Goal: Task Accomplishment & Management: Use online tool/utility

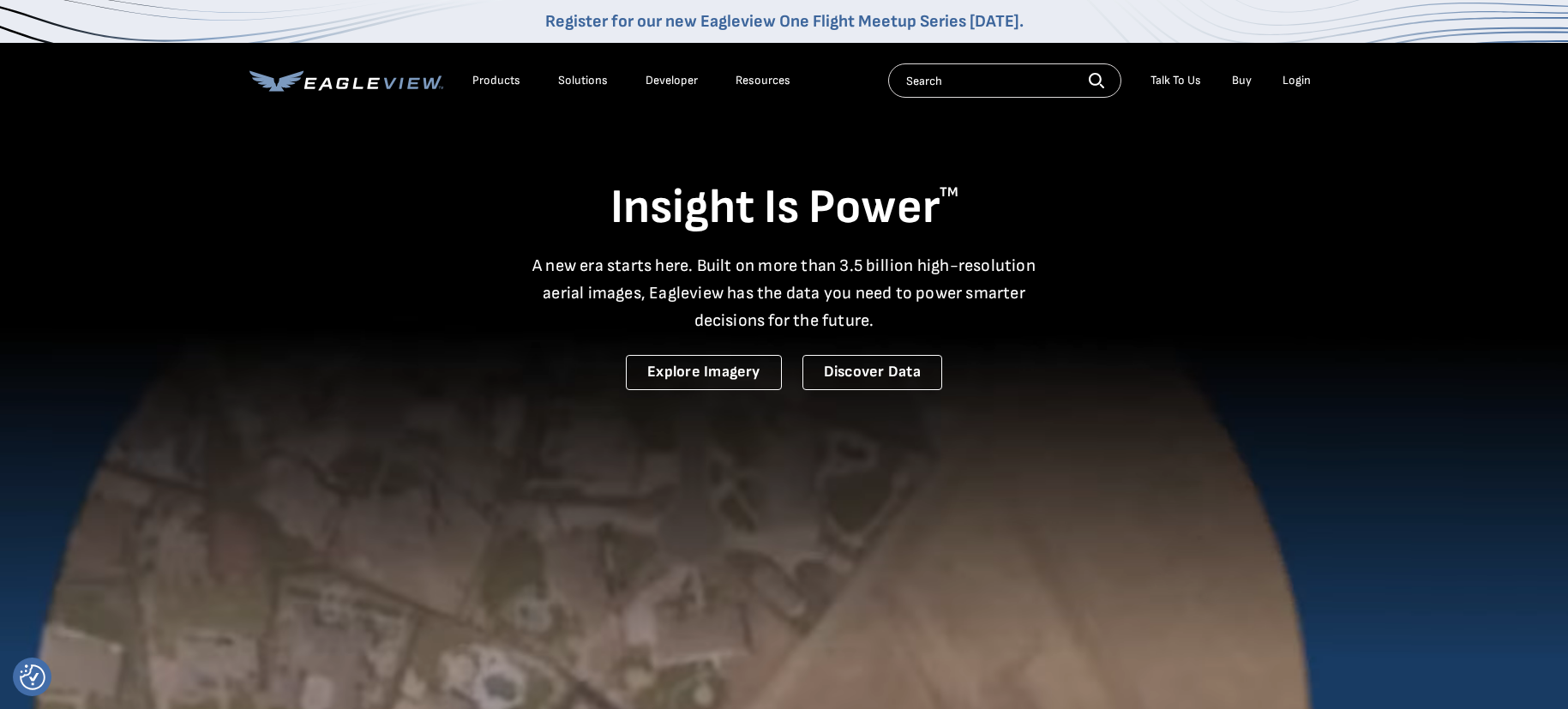
click at [1303, 84] on div "Login" at bounding box center [1296, 81] width 28 height 15
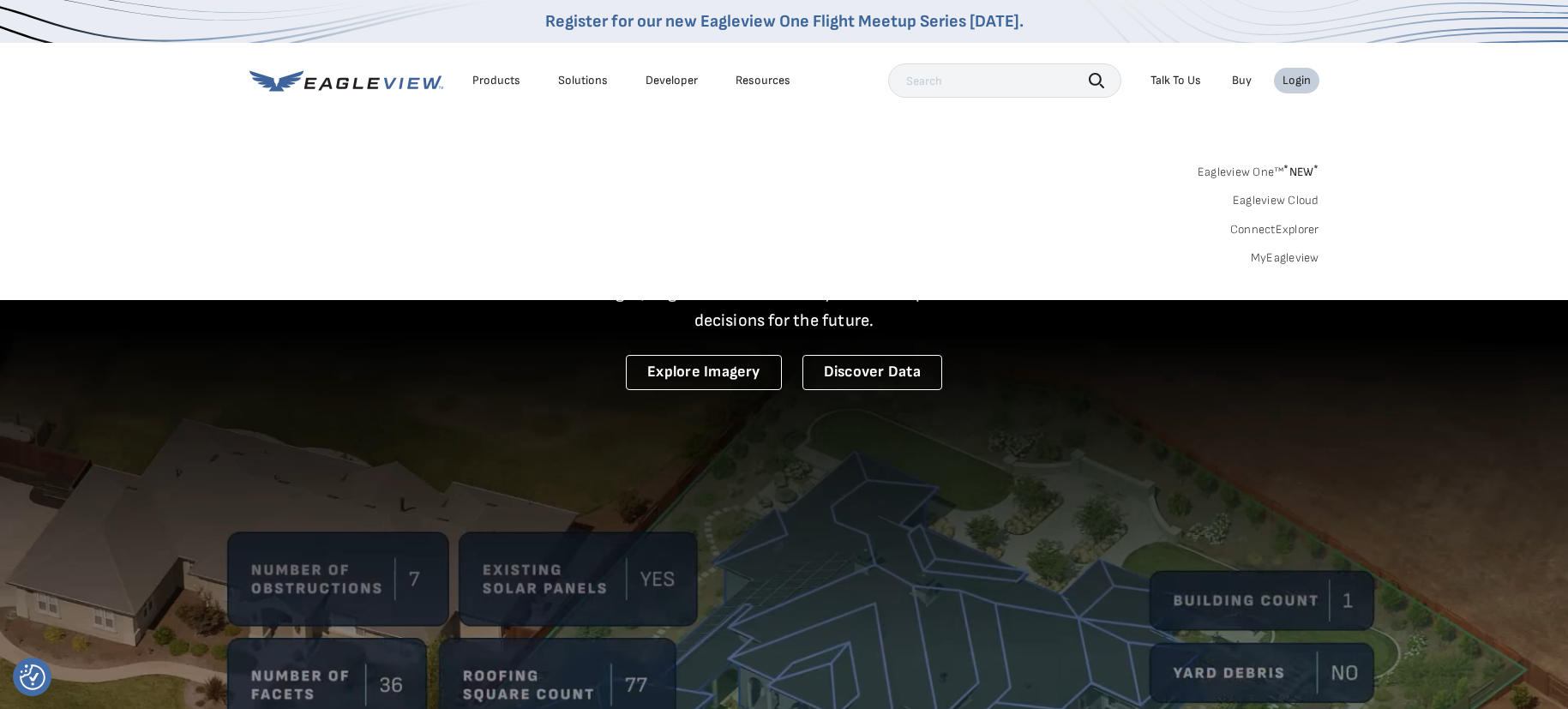
click at [1285, 260] on link "MyEagleview" at bounding box center [1284, 258] width 68 height 15
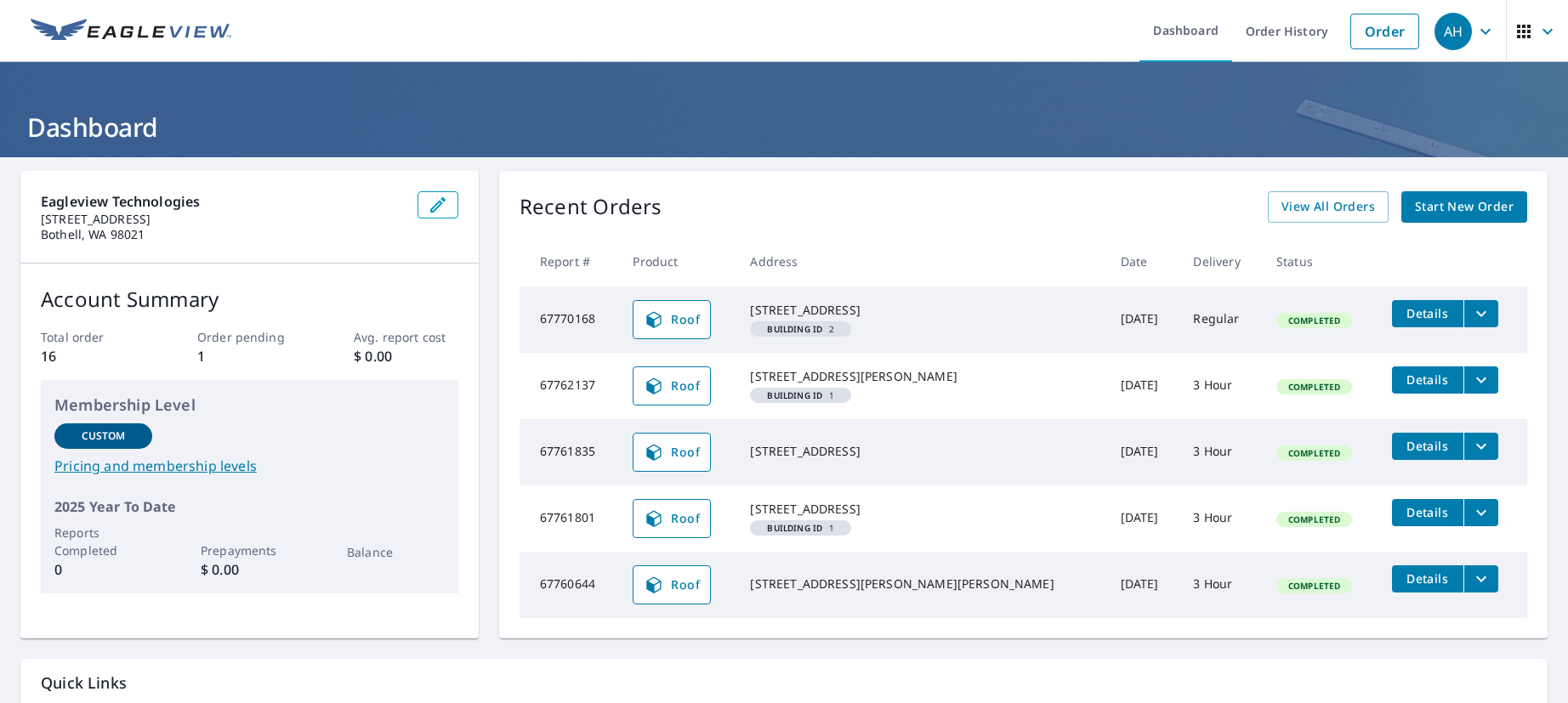
click at [1415, 202] on span "Start New Order" at bounding box center [1464, 206] width 98 height 21
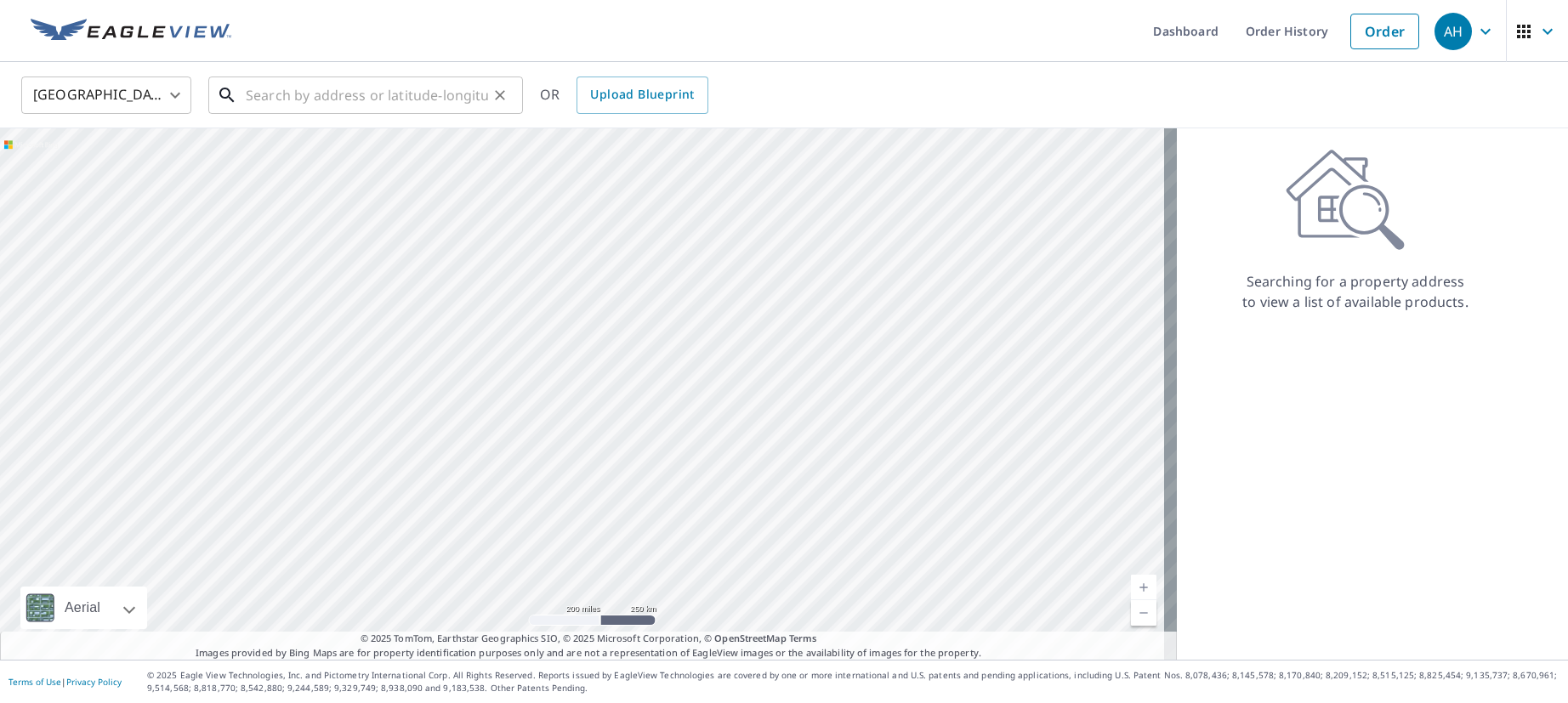
click at [390, 105] on input "text" at bounding box center [366, 95] width 242 height 47
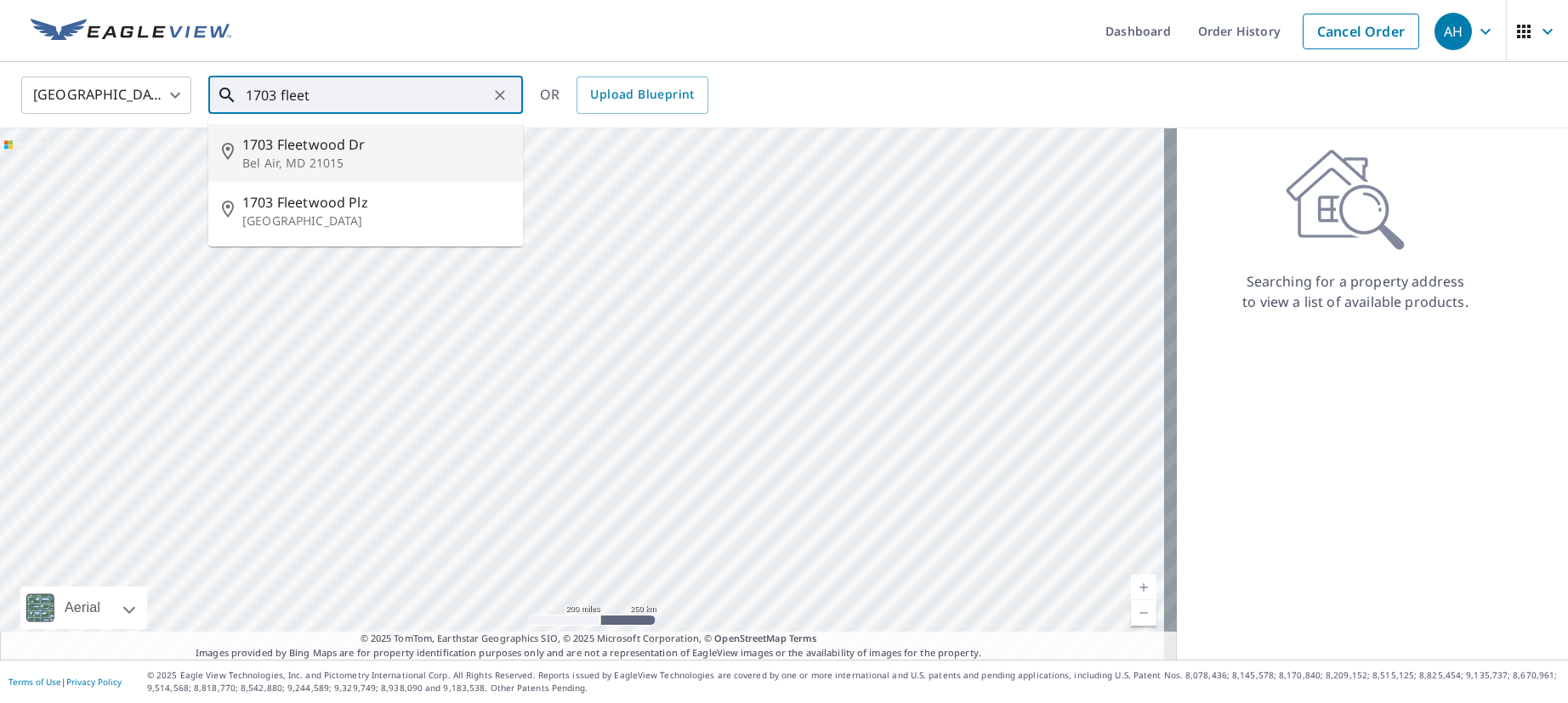
click at [346, 144] on span "1703 Fleetwood Dr" at bounding box center [375, 145] width 267 height 20
type input "1703 Fleetwood Dr Bel Air, MD 21015"
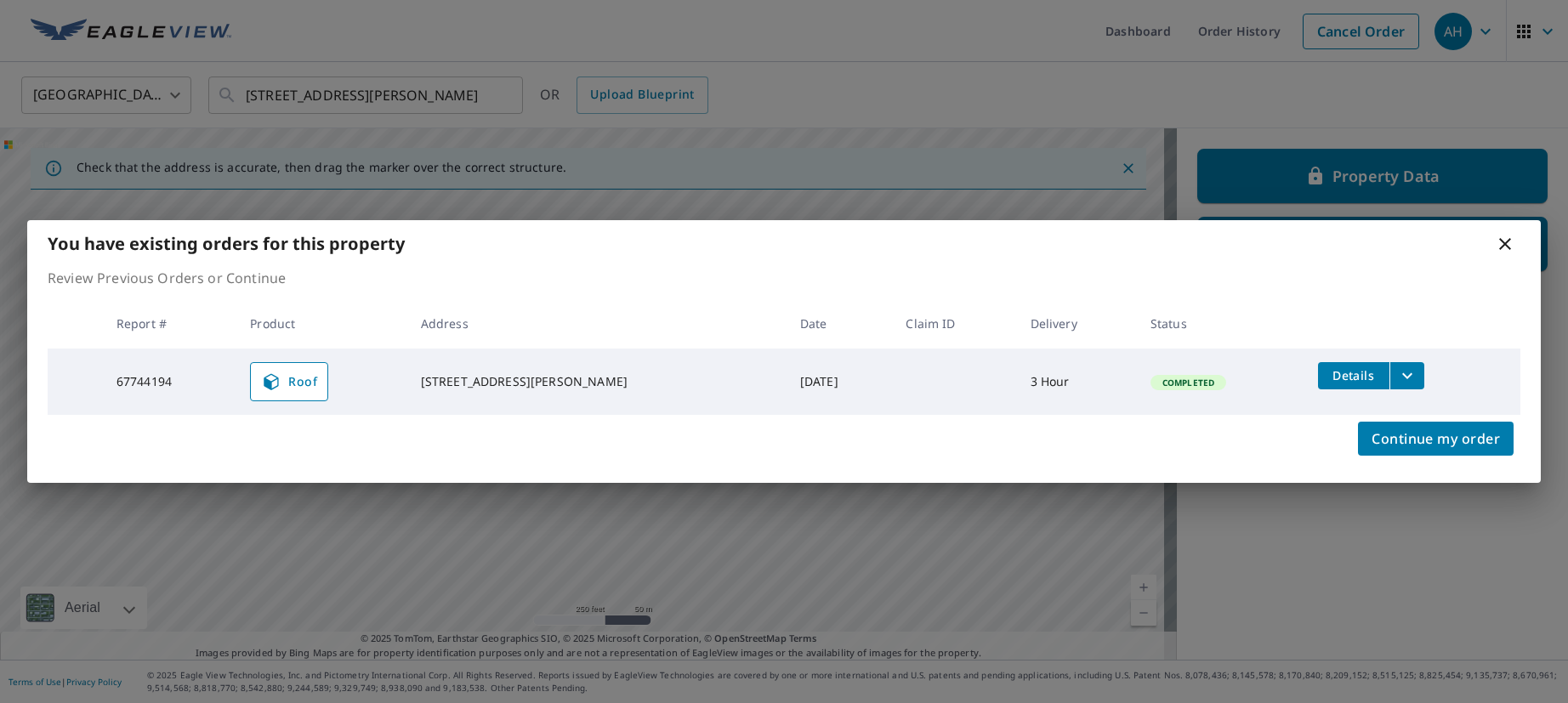
click at [1506, 245] on icon at bounding box center [1504, 243] width 12 height 12
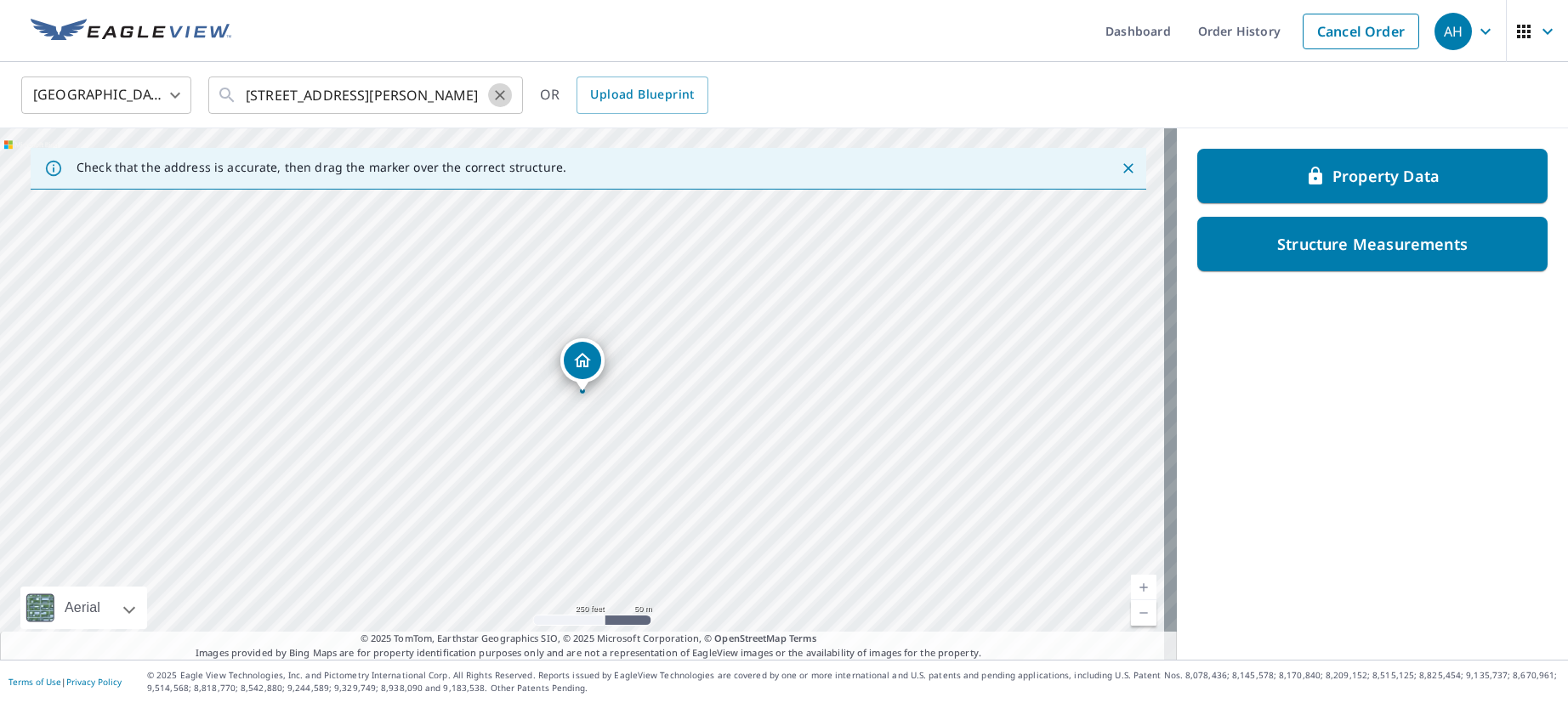
click at [500, 96] on icon "Clear" at bounding box center [500, 95] width 17 height 17
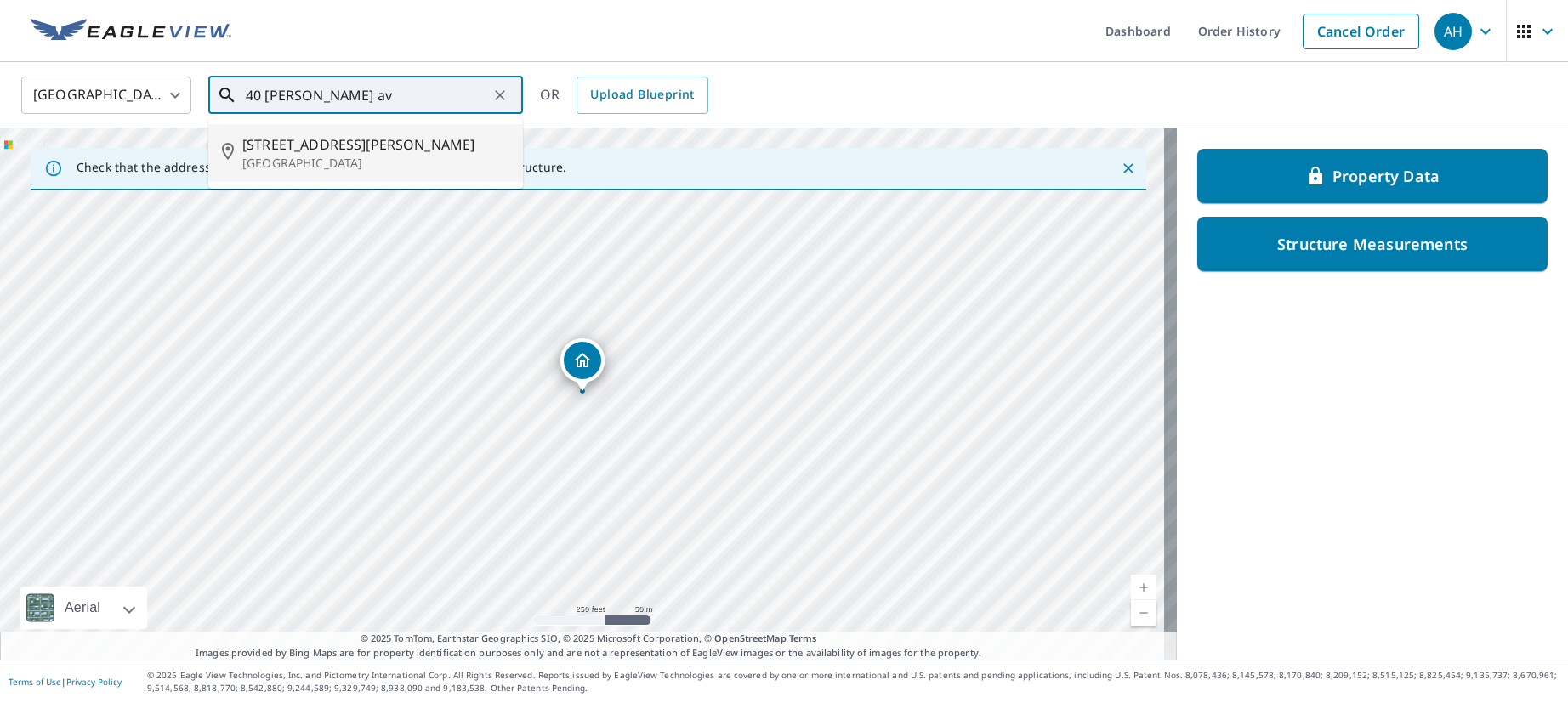
click at [332, 145] on span "40 Bonnie Ave" at bounding box center [375, 145] width 267 height 20
type input "40 Bonnie Ave Bel Air, MD 21014"
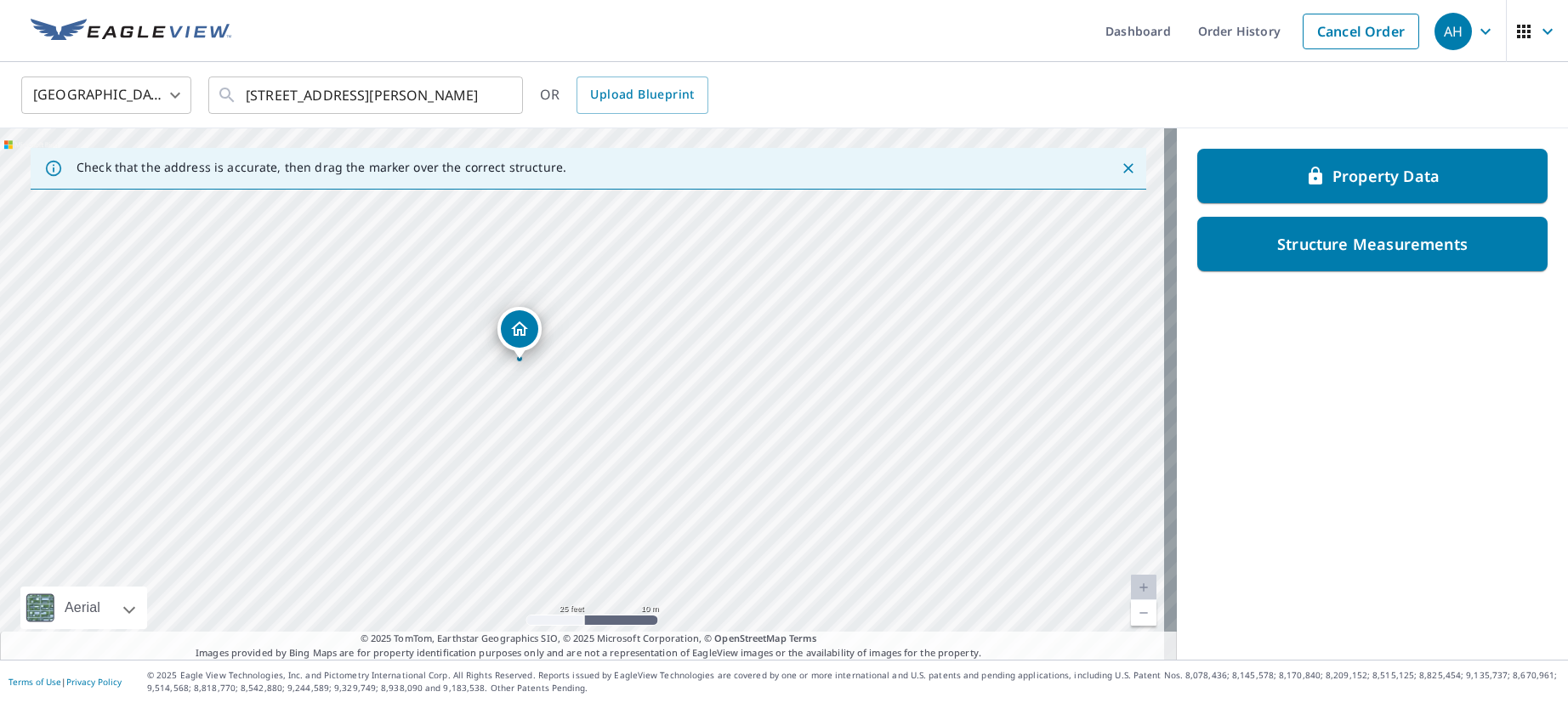
drag, startPoint x: 517, startPoint y: 512, endPoint x: 626, endPoint y: 169, distance: 359.9
click at [626, 171] on div "Check that the address is accurate, then drag the marker over the correct struc…" at bounding box center [588, 394] width 1177 height 531
